Goal: Find specific page/section: Locate a particular part of the current website

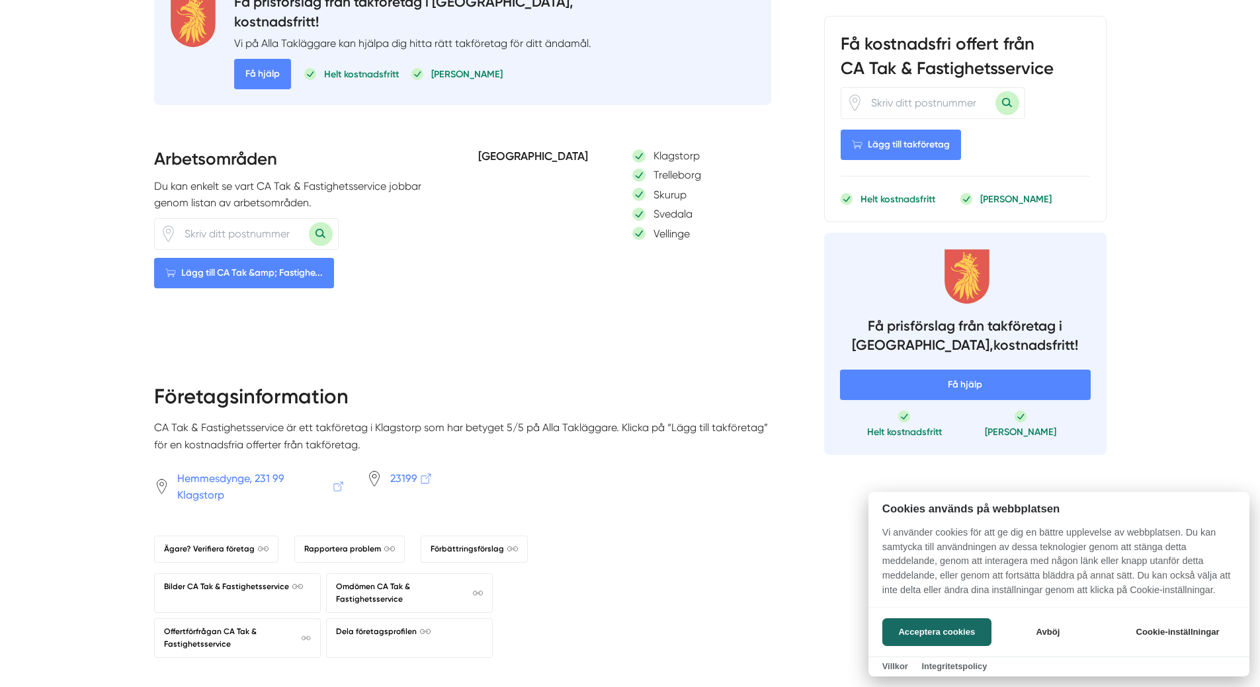
scroll to position [595, 0]
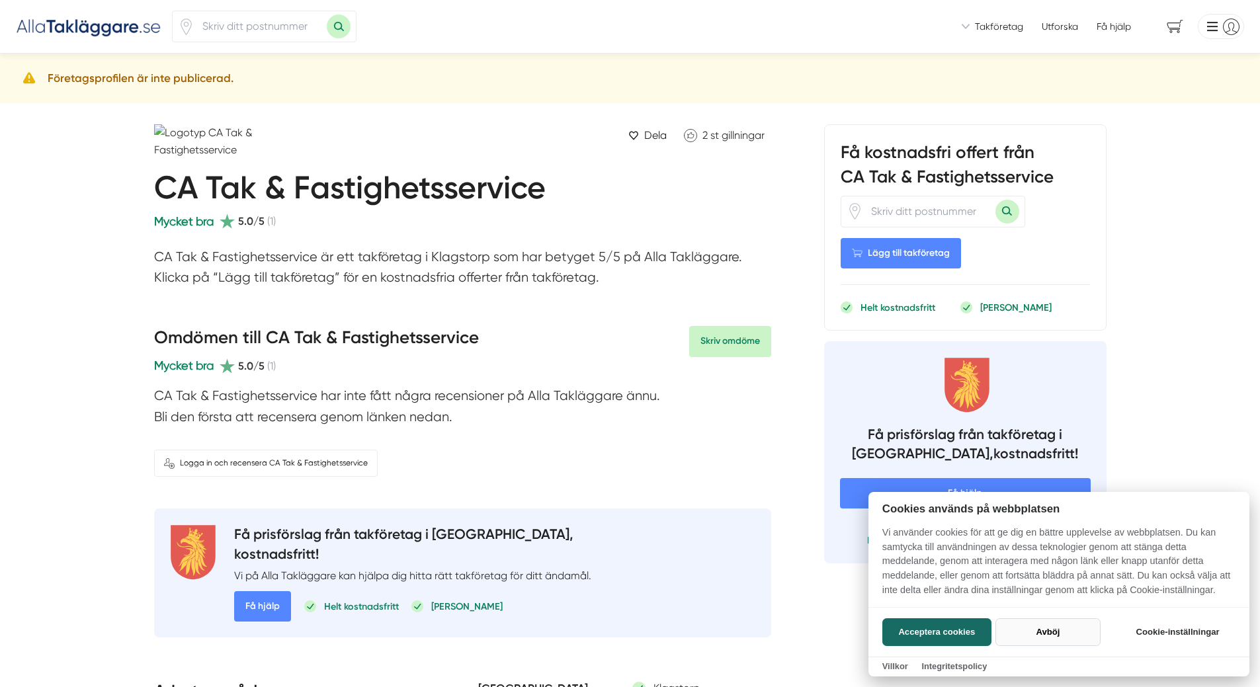
click at [1046, 629] on button "Avböj" at bounding box center [1047, 632] width 105 height 28
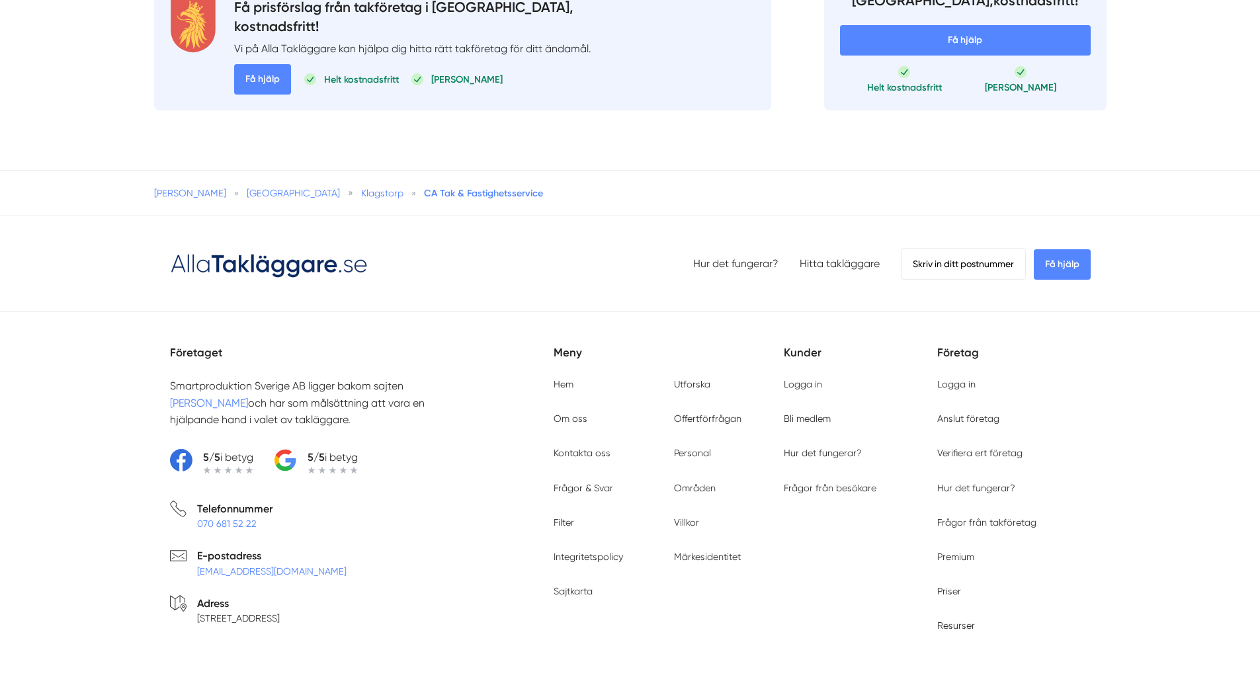
scroll to position [1239, 0]
click at [424, 200] on span "CA Tak & Fastighetsservice" at bounding box center [483, 194] width 119 height 12
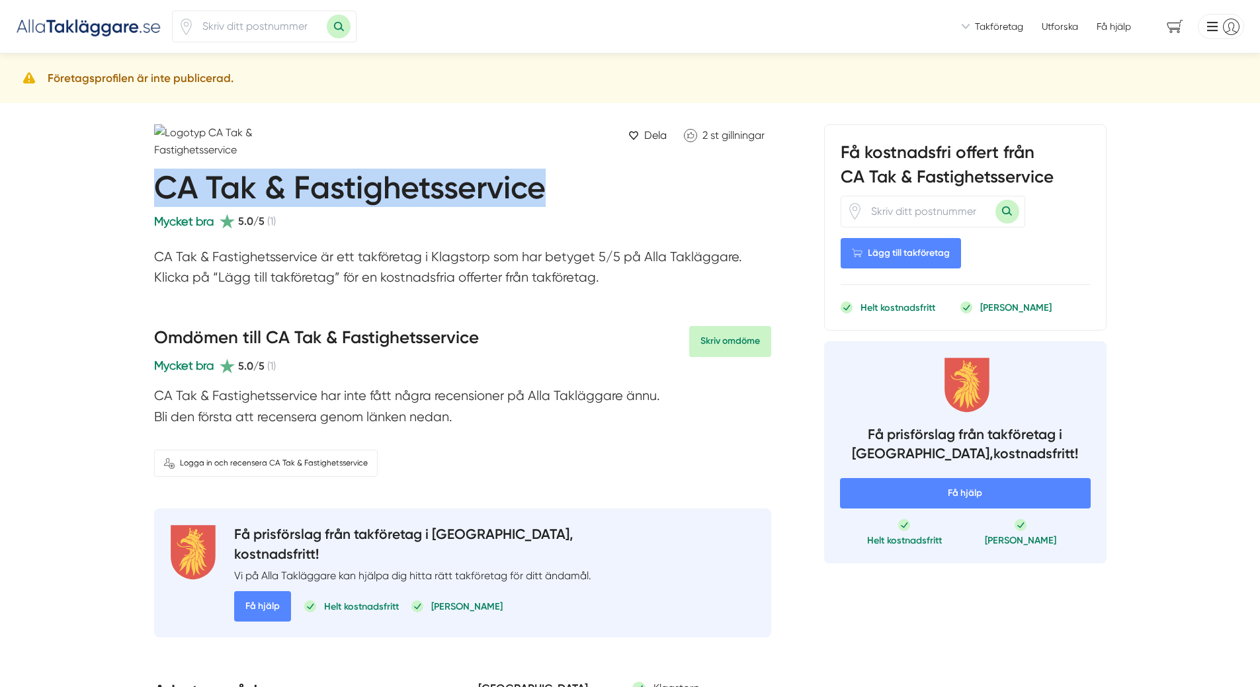
drag, startPoint x: 422, startPoint y: 196, endPoint x: 149, endPoint y: 200, distance: 272.5
copy h1 "CA Tak & Fastighetsservice"
click at [158, 129] on img at bounding box center [227, 141] width 146 height 34
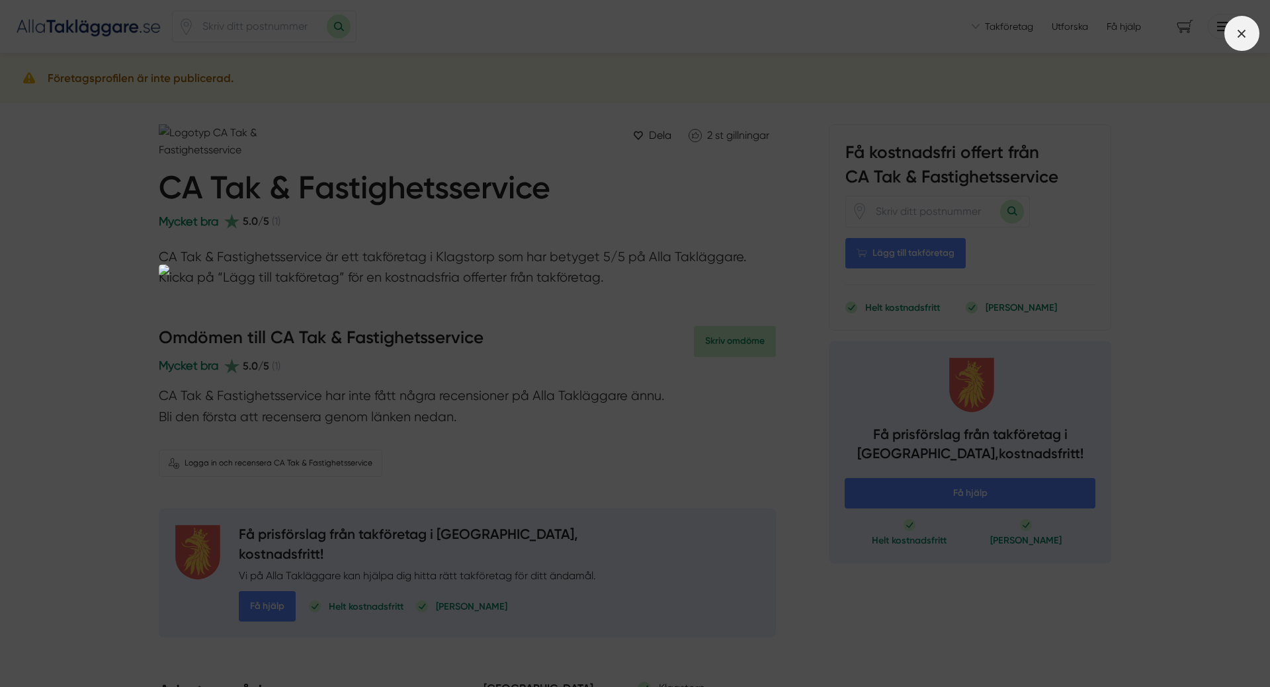
click at [1237, 38] on icon at bounding box center [1241, 33] width 15 height 15
